Goal: Book appointment/travel/reservation

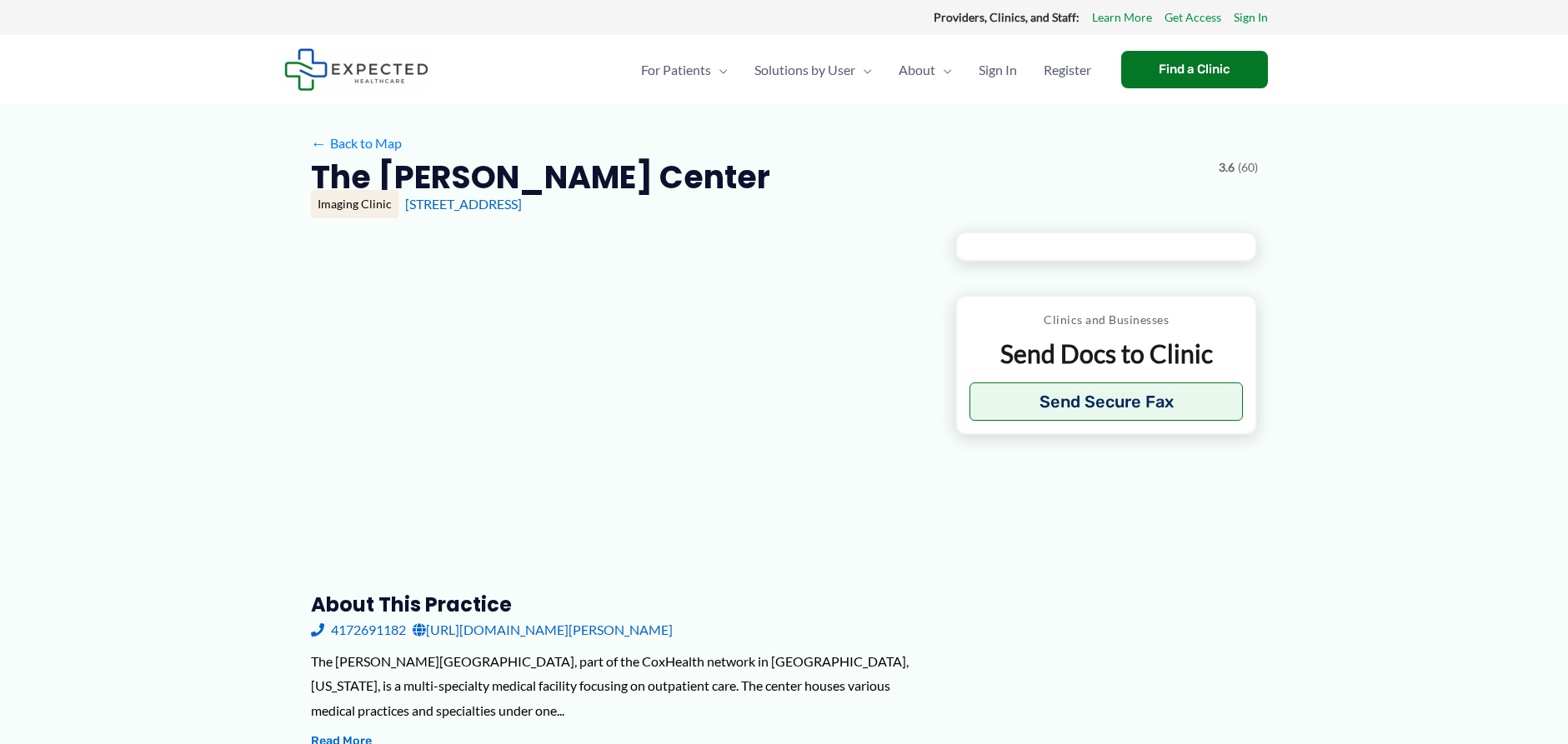
type input "**********"
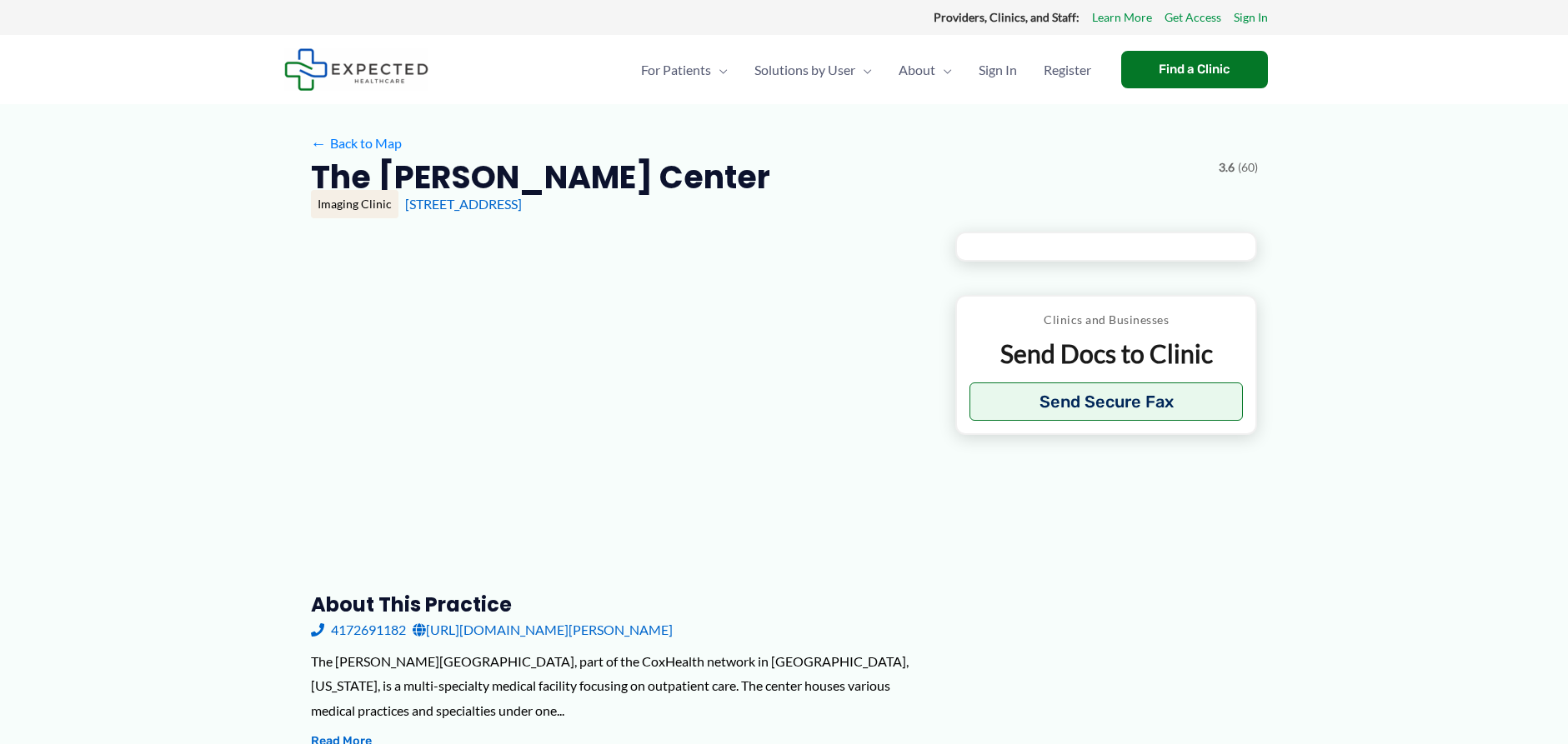
type input "**********"
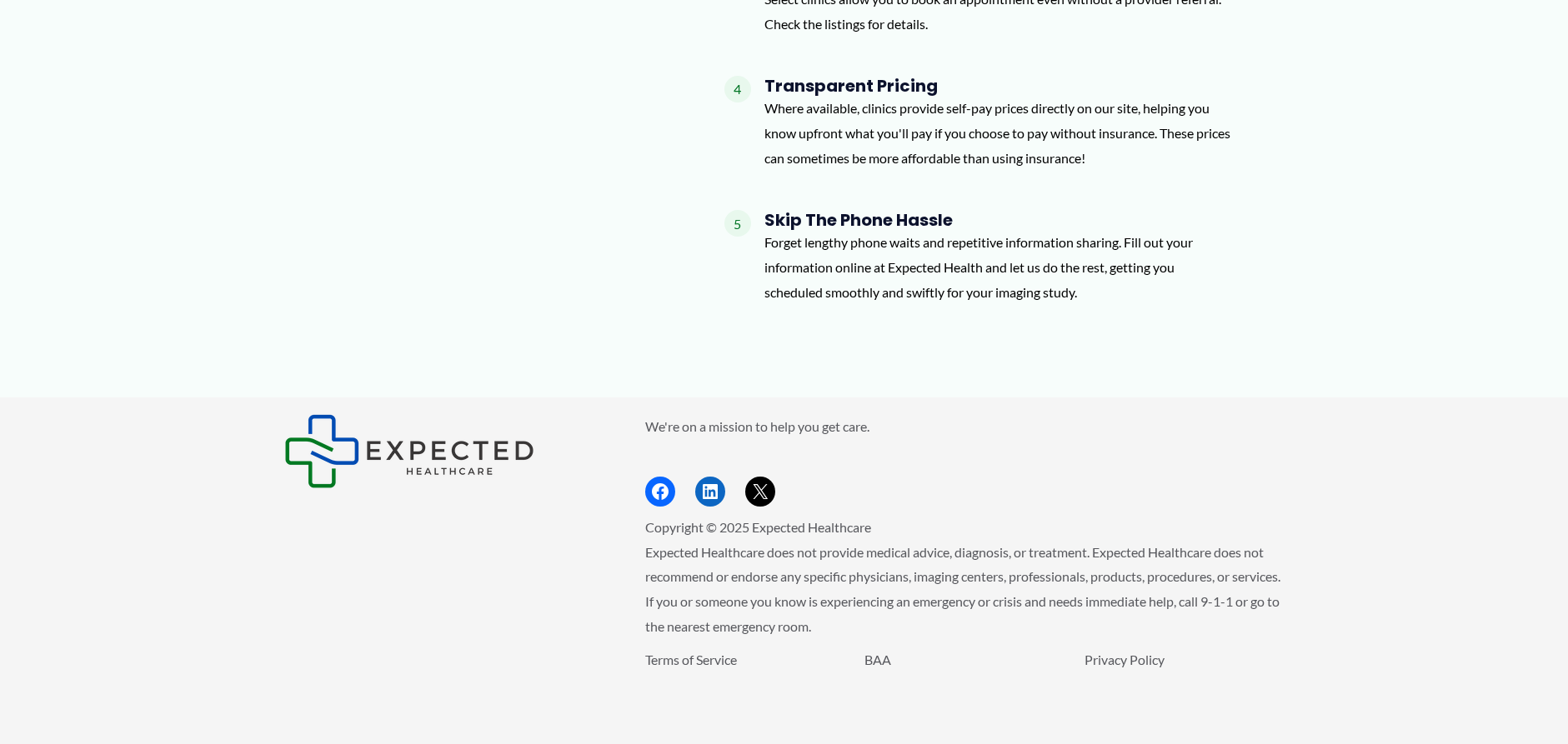
scroll to position [1761, 0]
